Goal: Find specific page/section: Find specific page/section

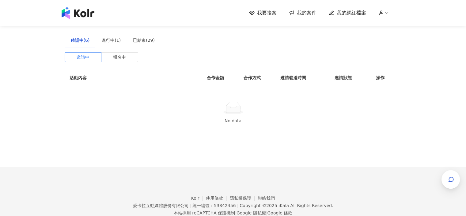
click at [92, 15] on img at bounding box center [78, 13] width 33 height 12
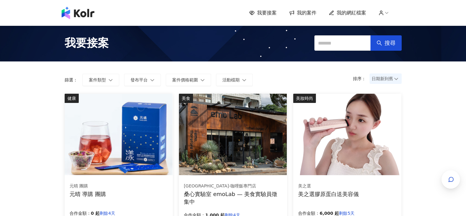
click at [303, 13] on span "我的案件" at bounding box center [307, 13] width 20 height 7
